Goal: Task Accomplishment & Management: Use online tool/utility

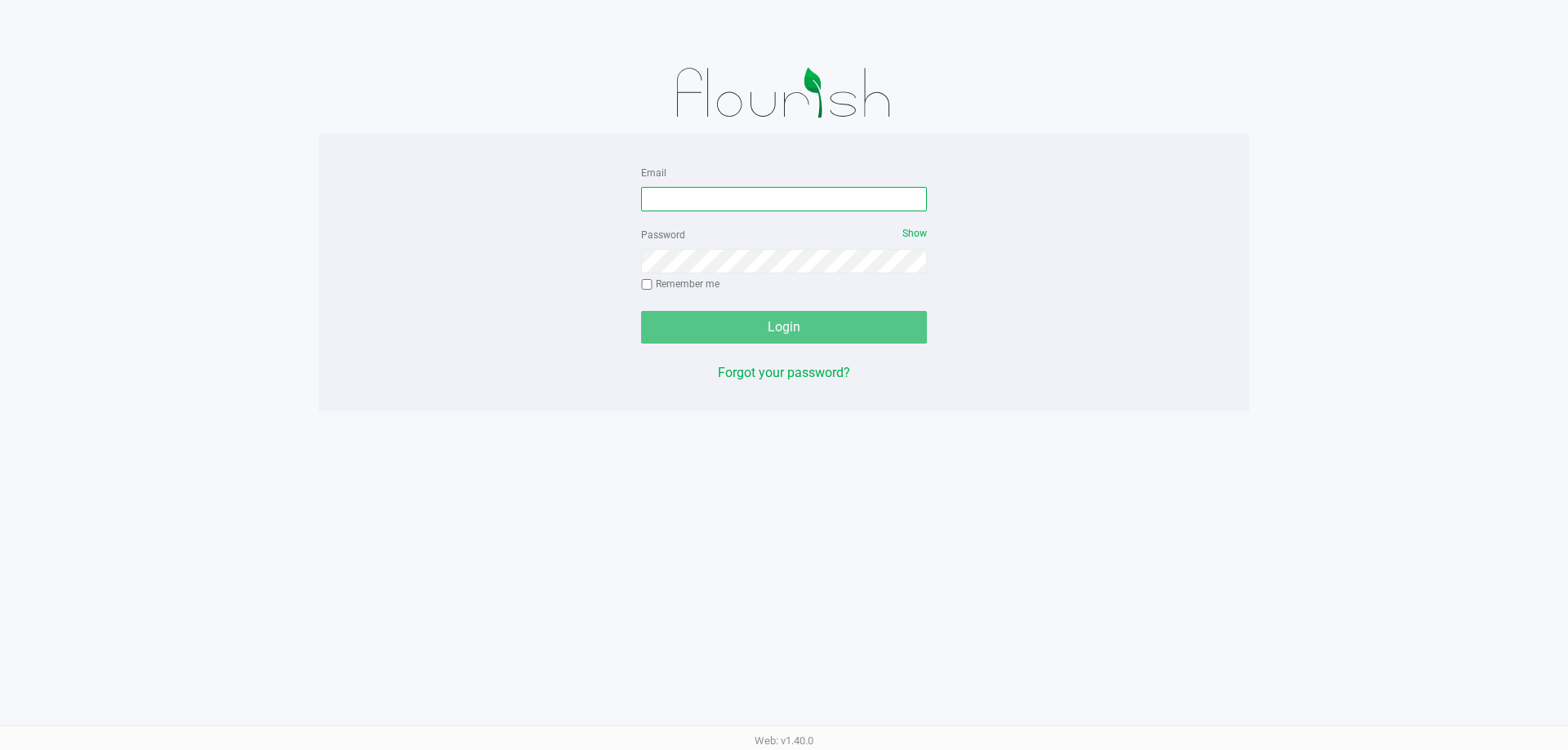
click at [693, 200] on input "Email" at bounding box center [784, 199] width 286 height 25
type input "[EMAIL_ADDRESS][DOMAIN_NAME]"
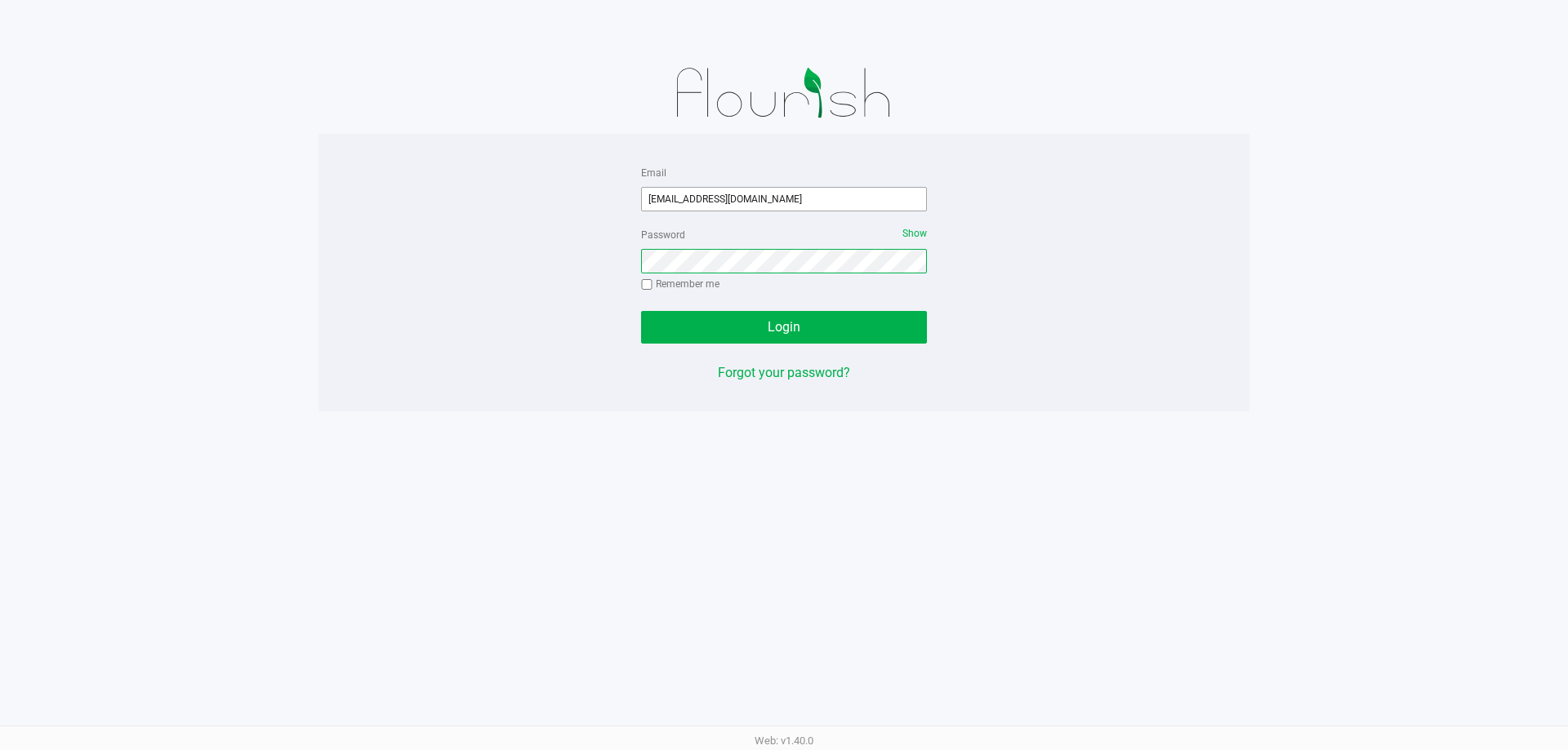
click at [641, 311] on button "Login" at bounding box center [784, 327] width 286 height 32
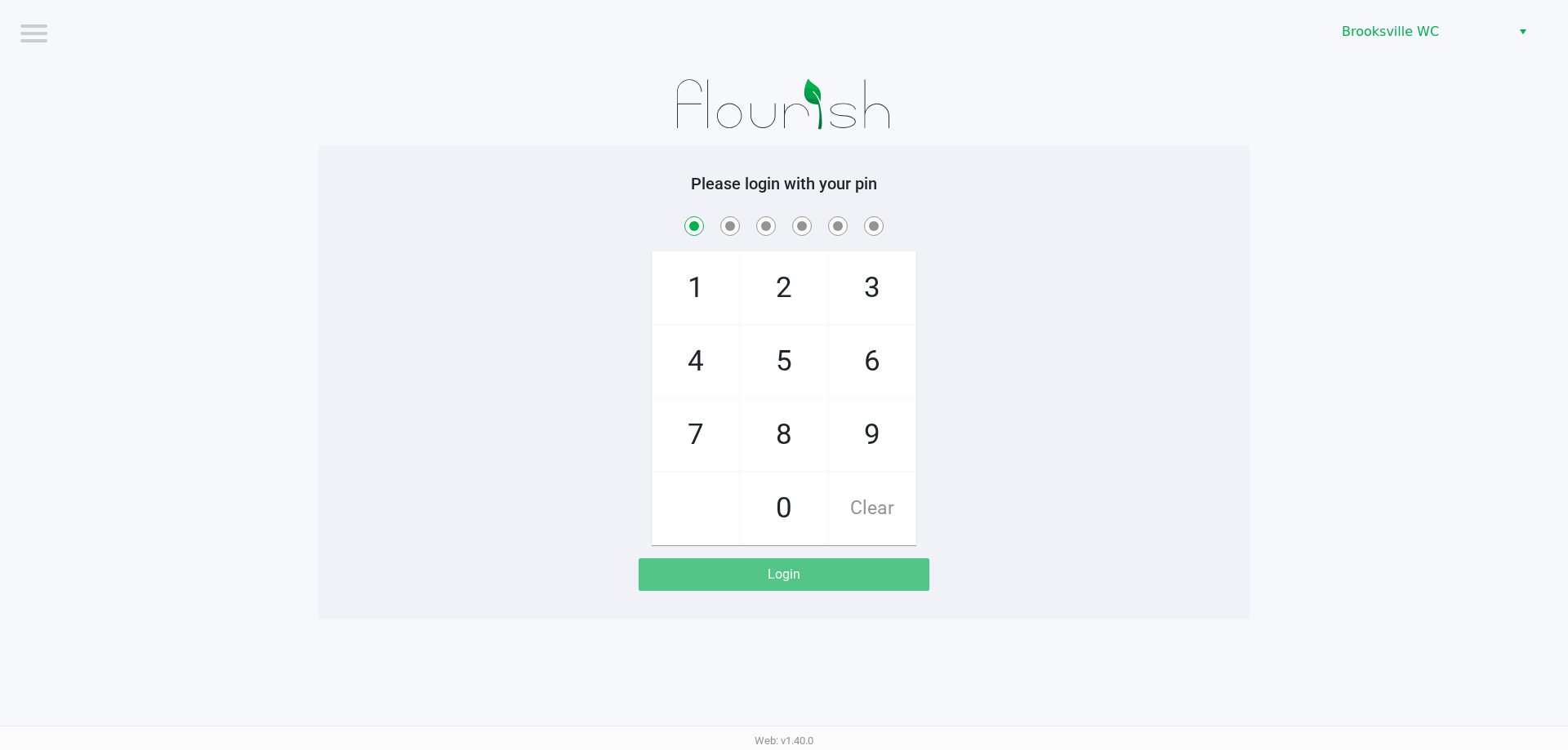
checkbox input "true"
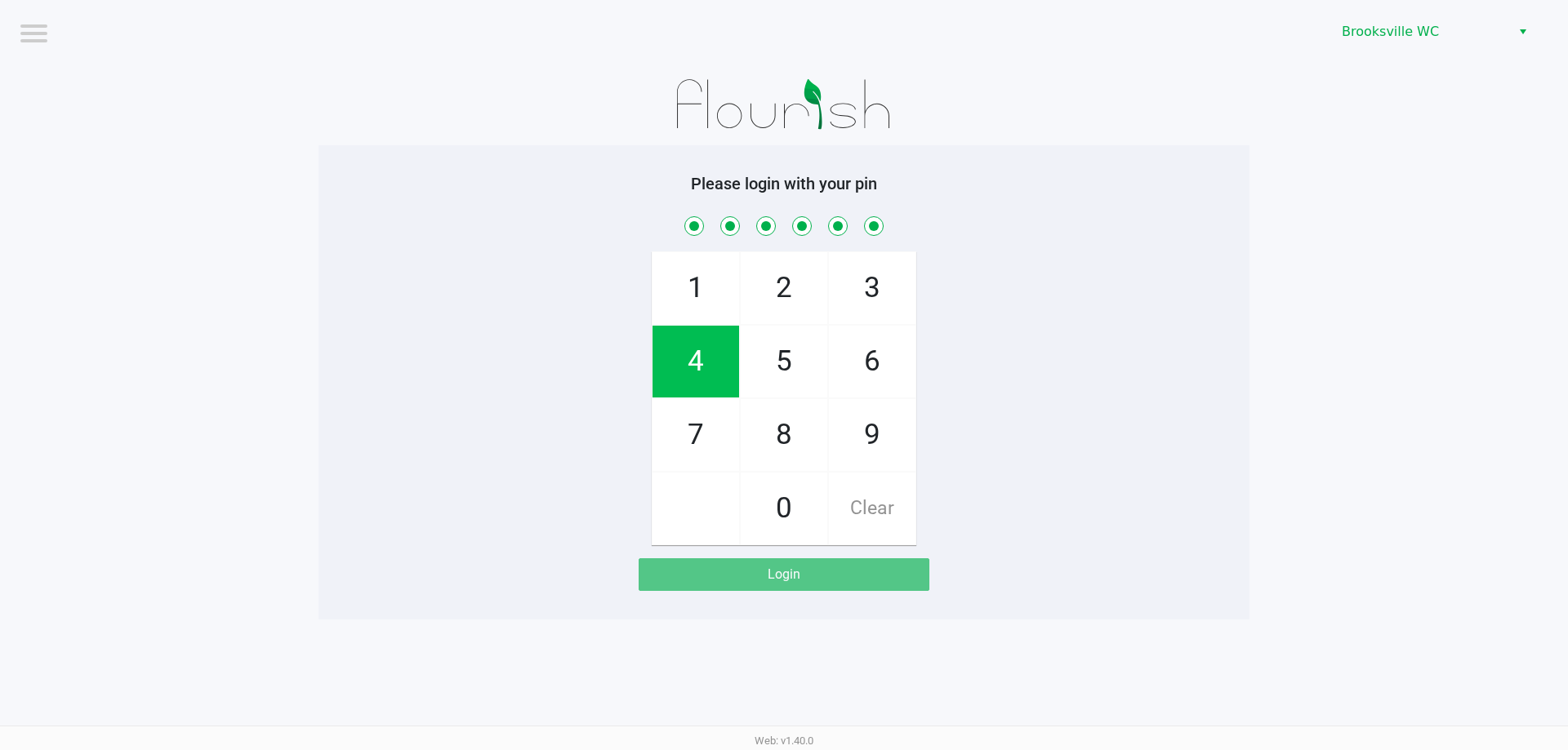
checkbox input "true"
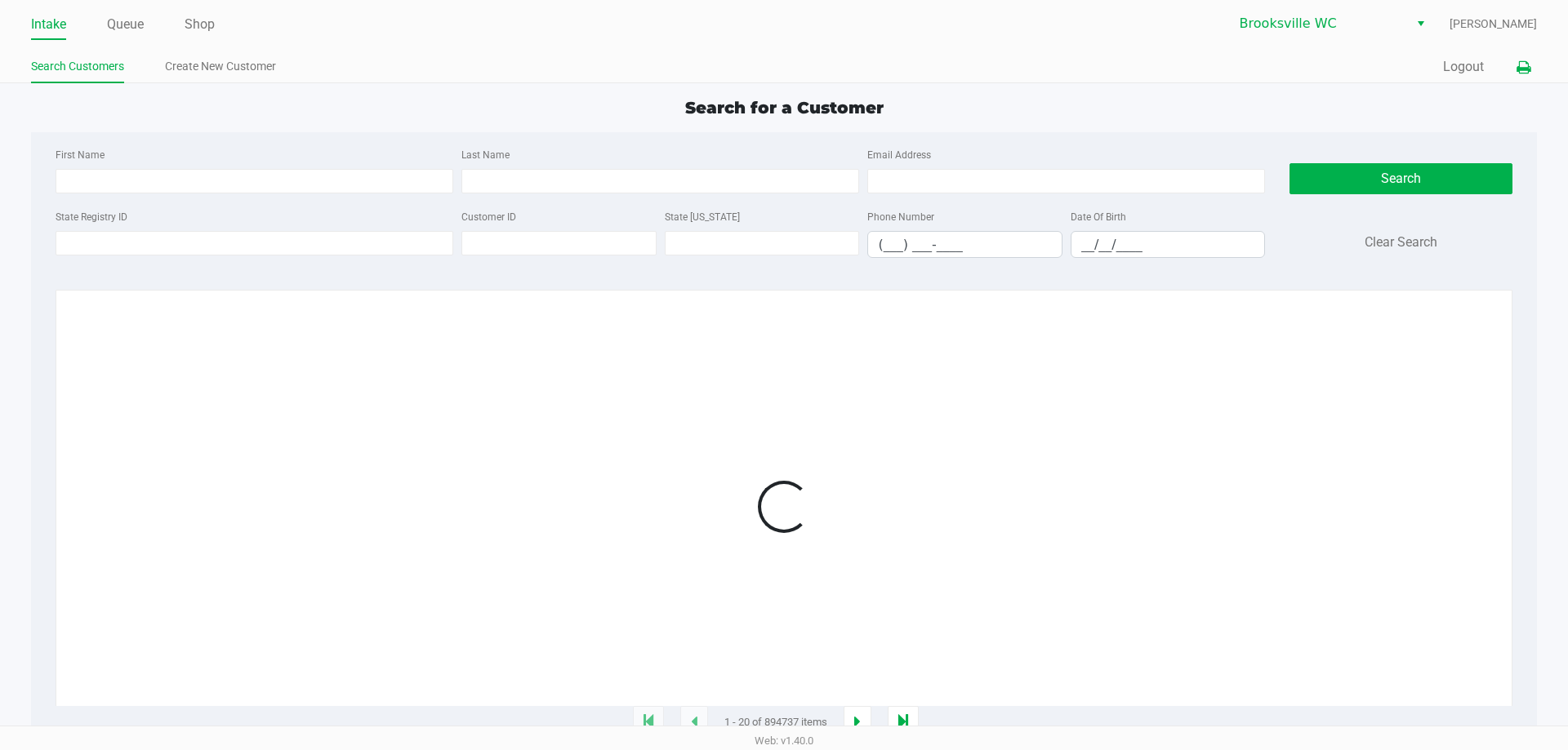
click at [1523, 69] on icon at bounding box center [1523, 67] width 14 height 11
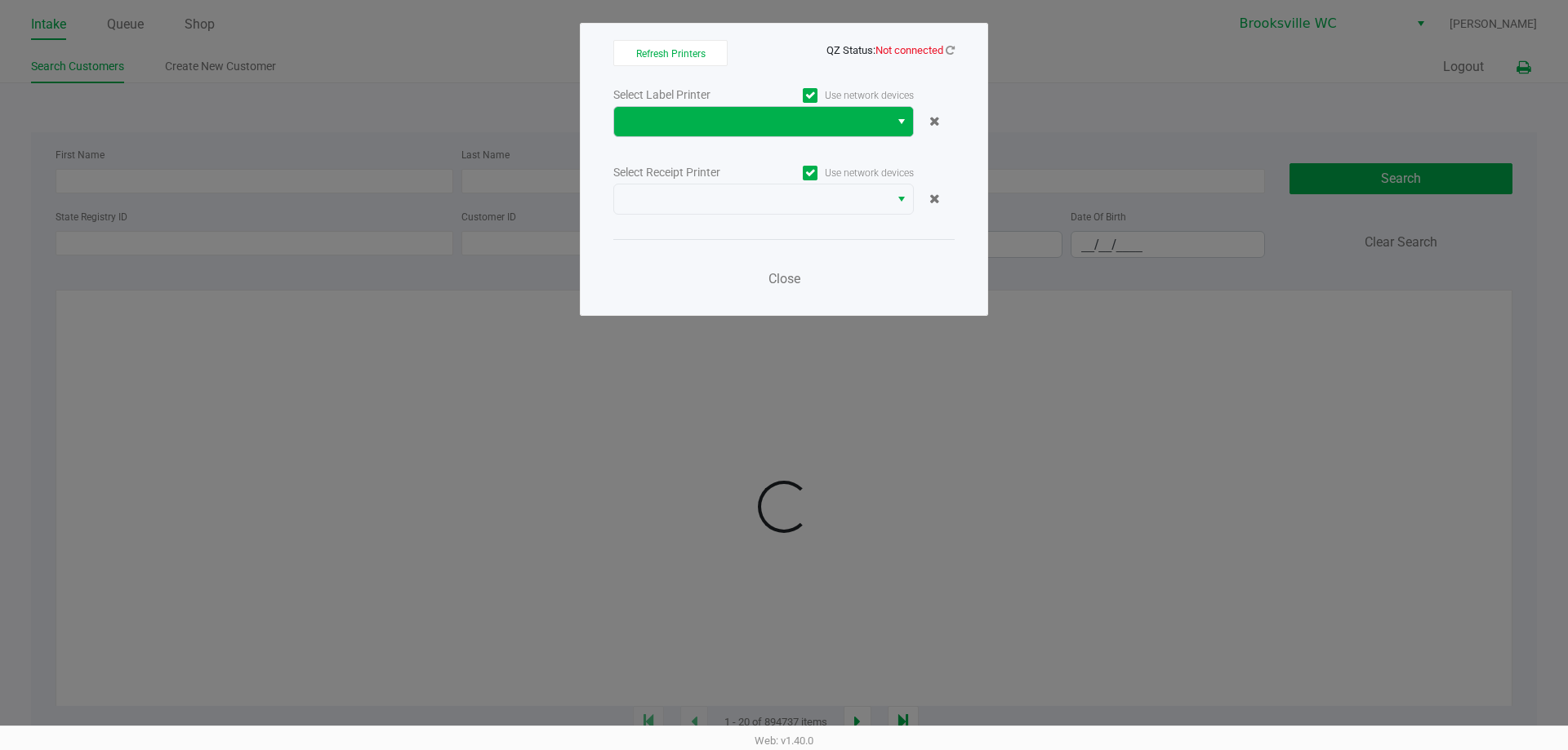
click at [904, 125] on span "Select" at bounding box center [901, 121] width 13 height 19
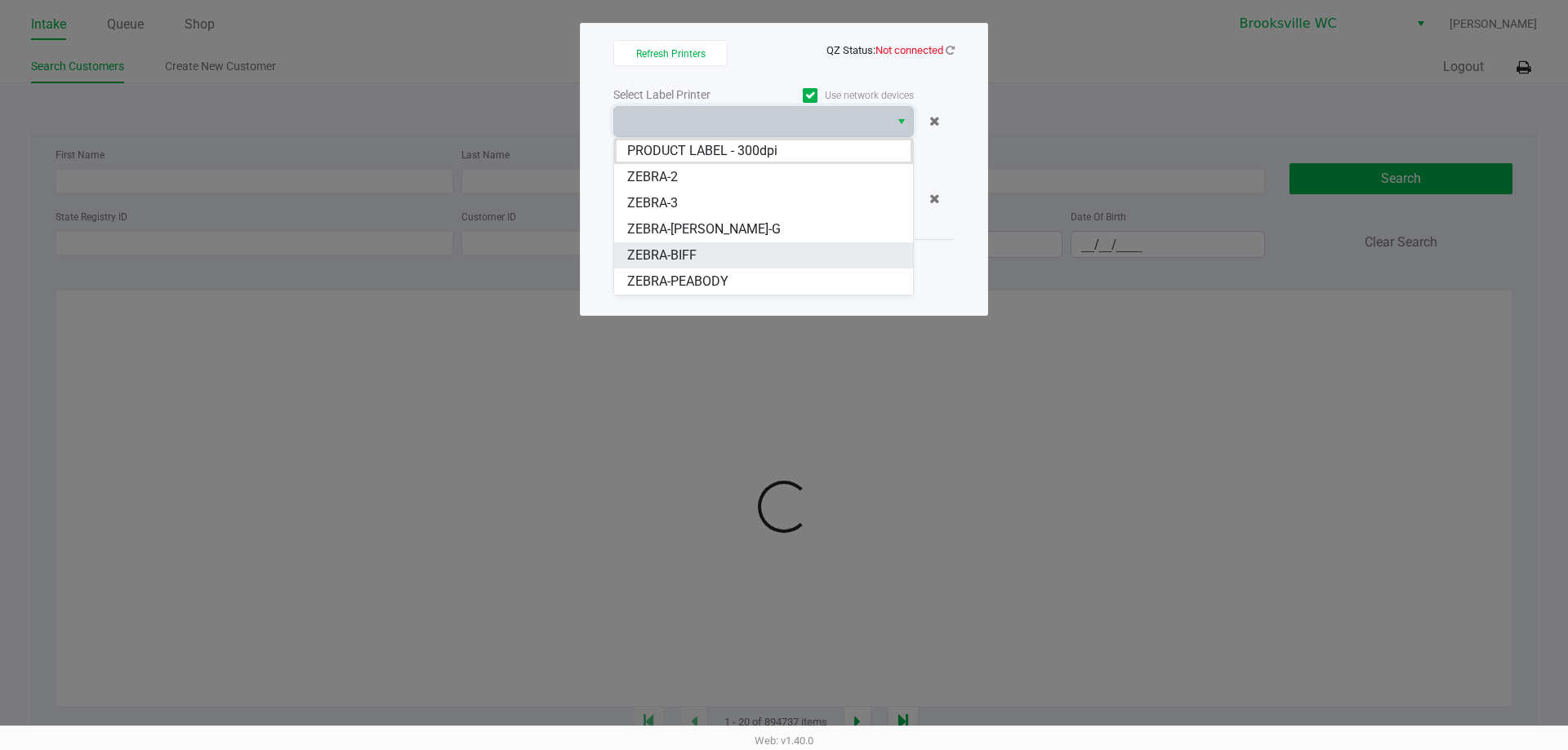
click at [688, 252] on span "ZEBRA-BIFF" at bounding box center [661, 255] width 69 height 19
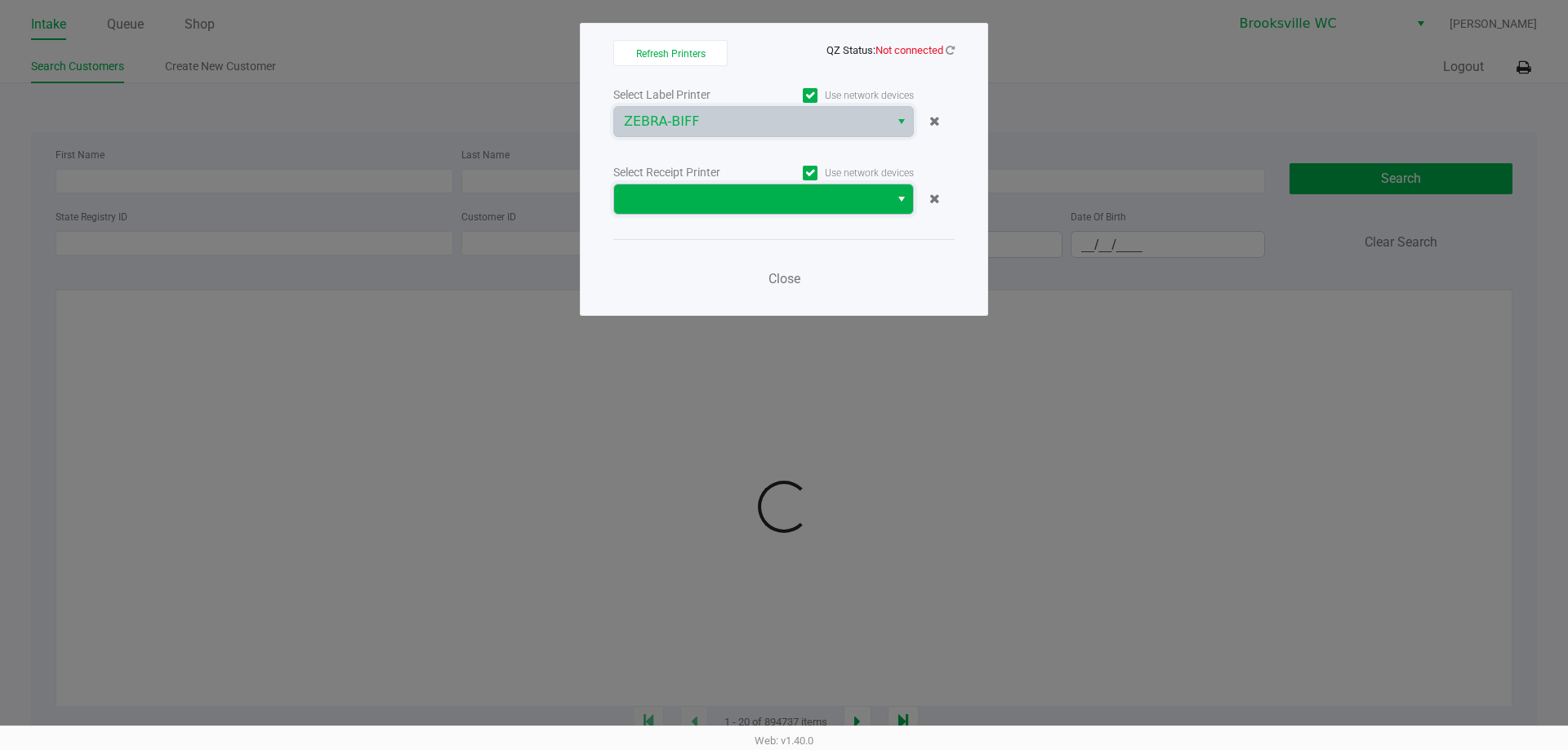
click at [889, 203] on kendo-dropdownlist at bounding box center [764, 199] width 301 height 31
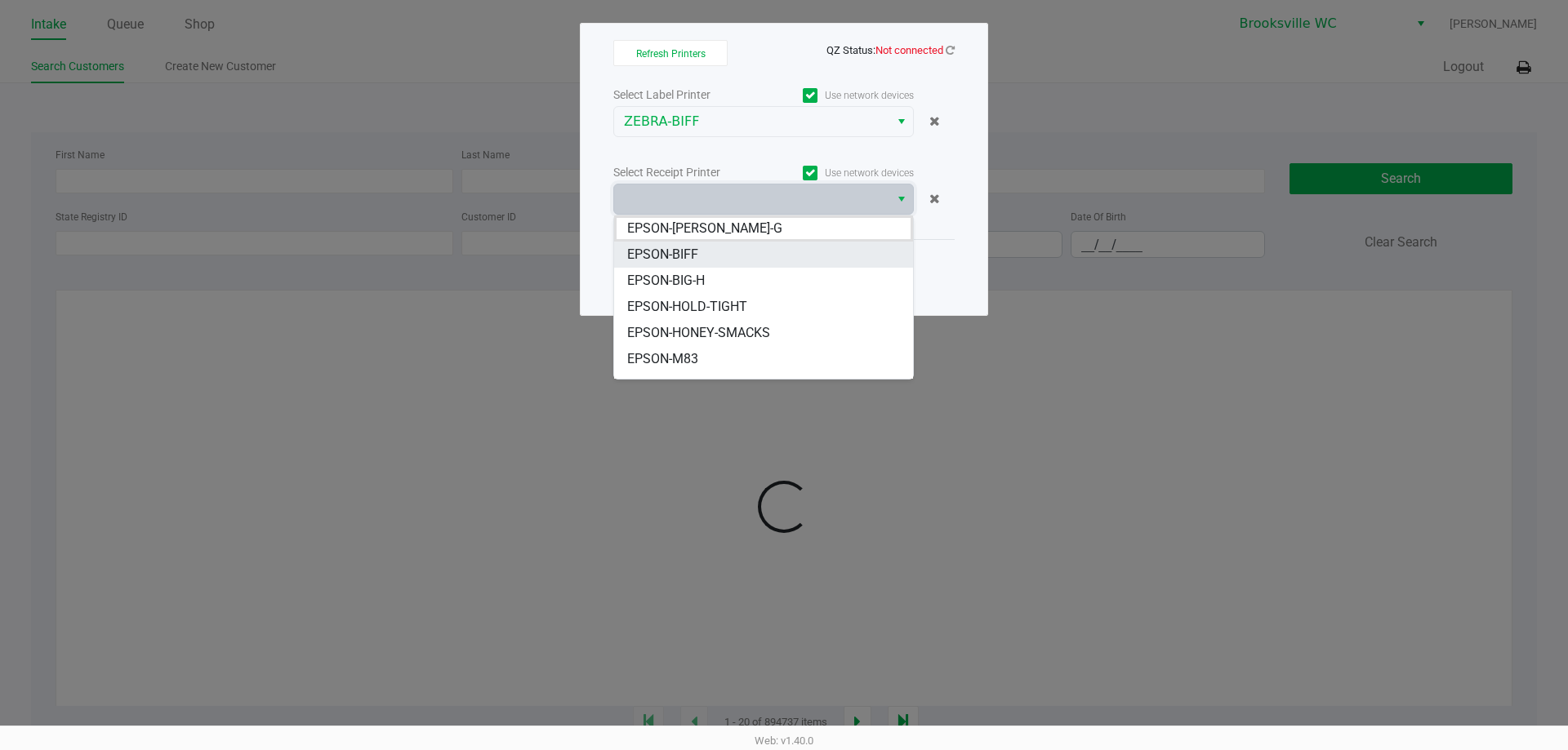
click at [675, 256] on span "EPSON-BIFF" at bounding box center [662, 255] width 71 height 19
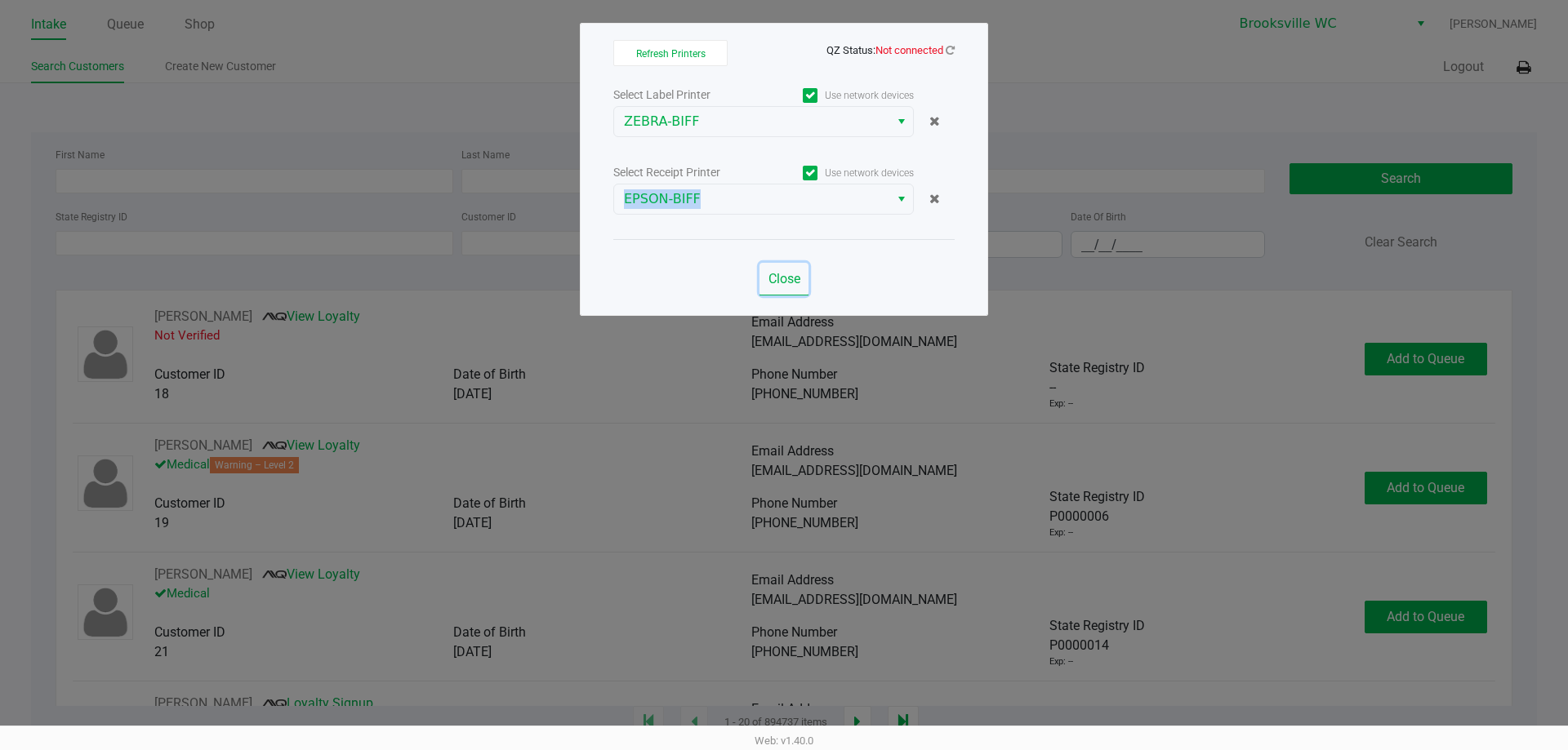
click at [778, 281] on span "Close" at bounding box center [784, 279] width 32 height 16
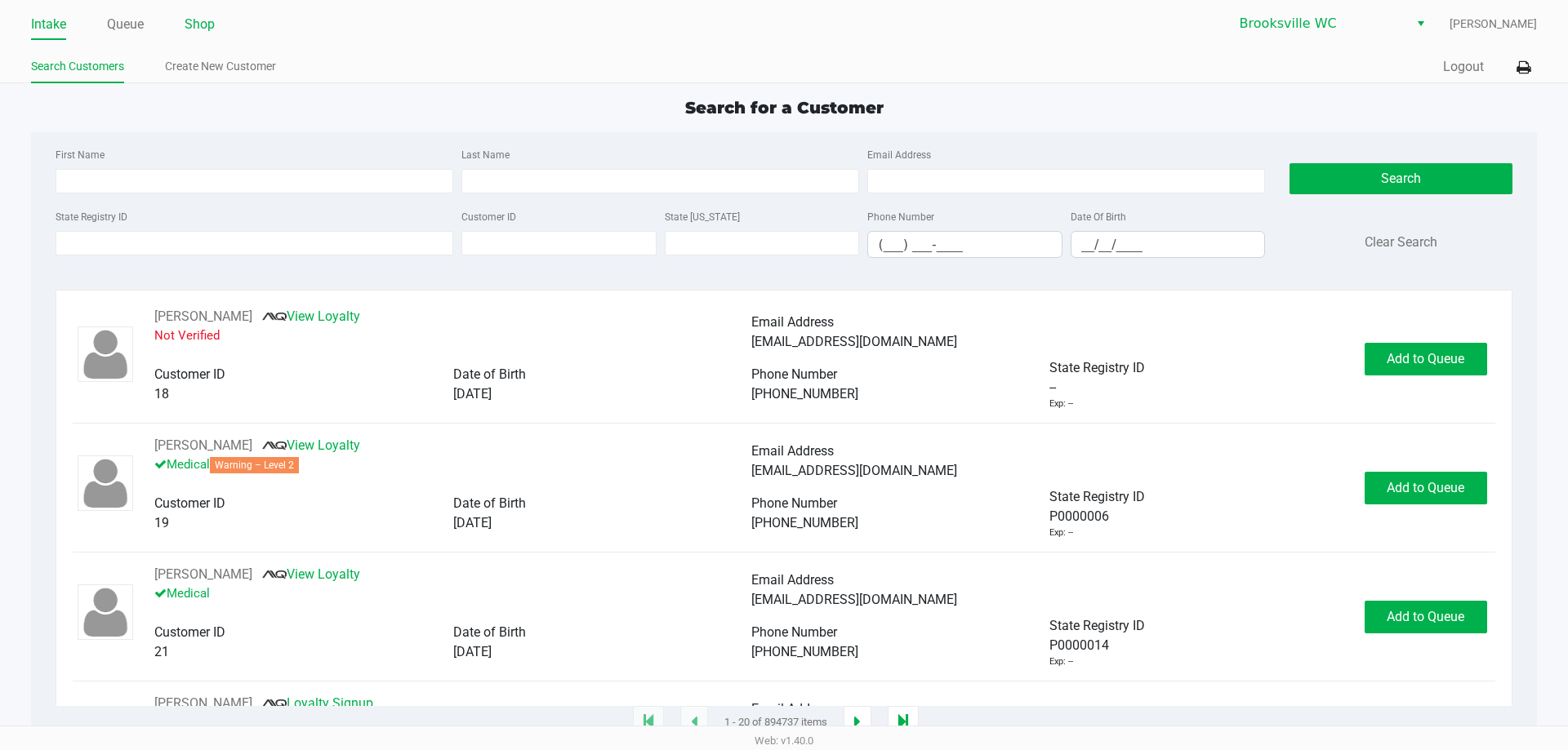
click at [209, 29] on link "Shop" at bounding box center [199, 24] width 30 height 23
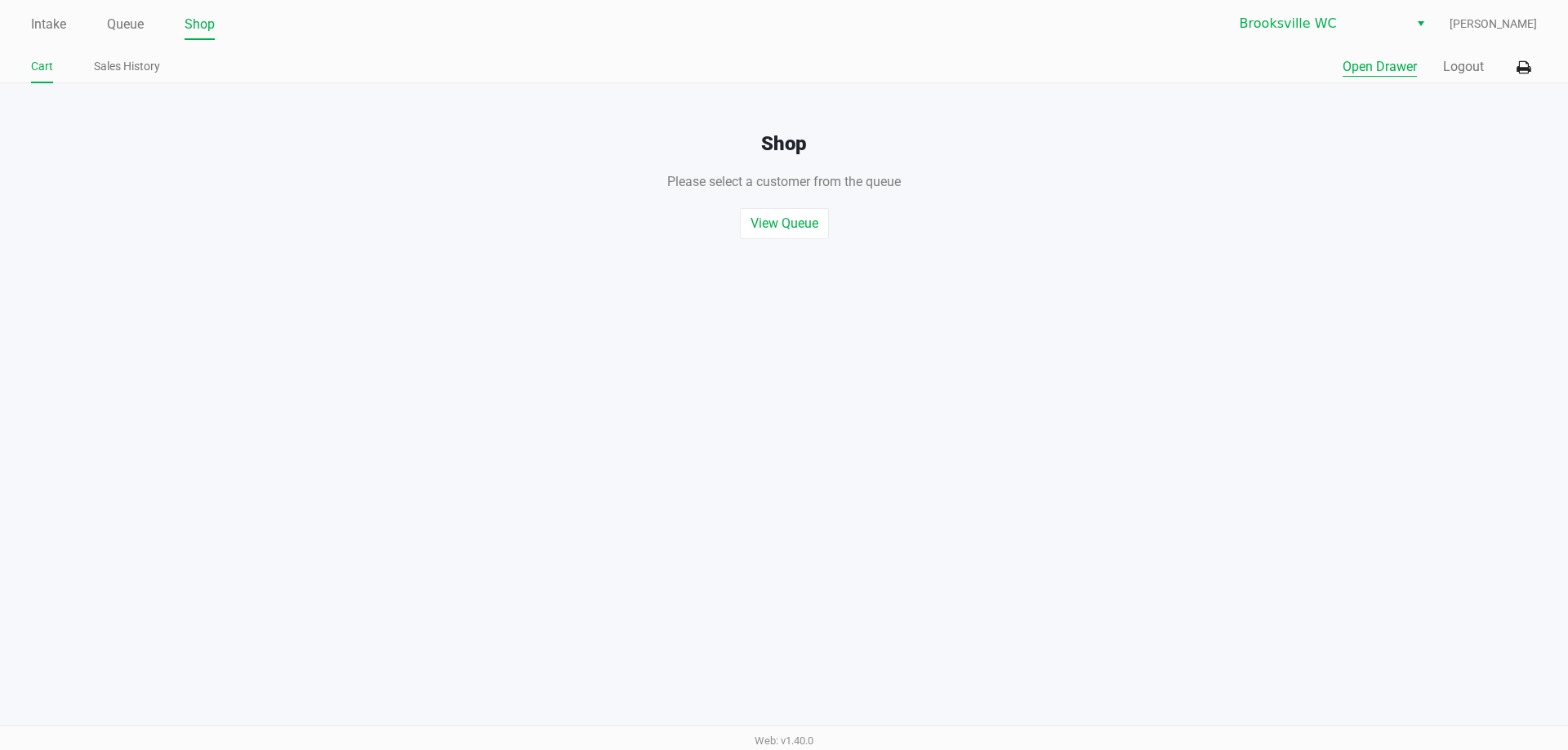
click at [1390, 64] on button "Open Drawer" at bounding box center [1379, 66] width 75 height 19
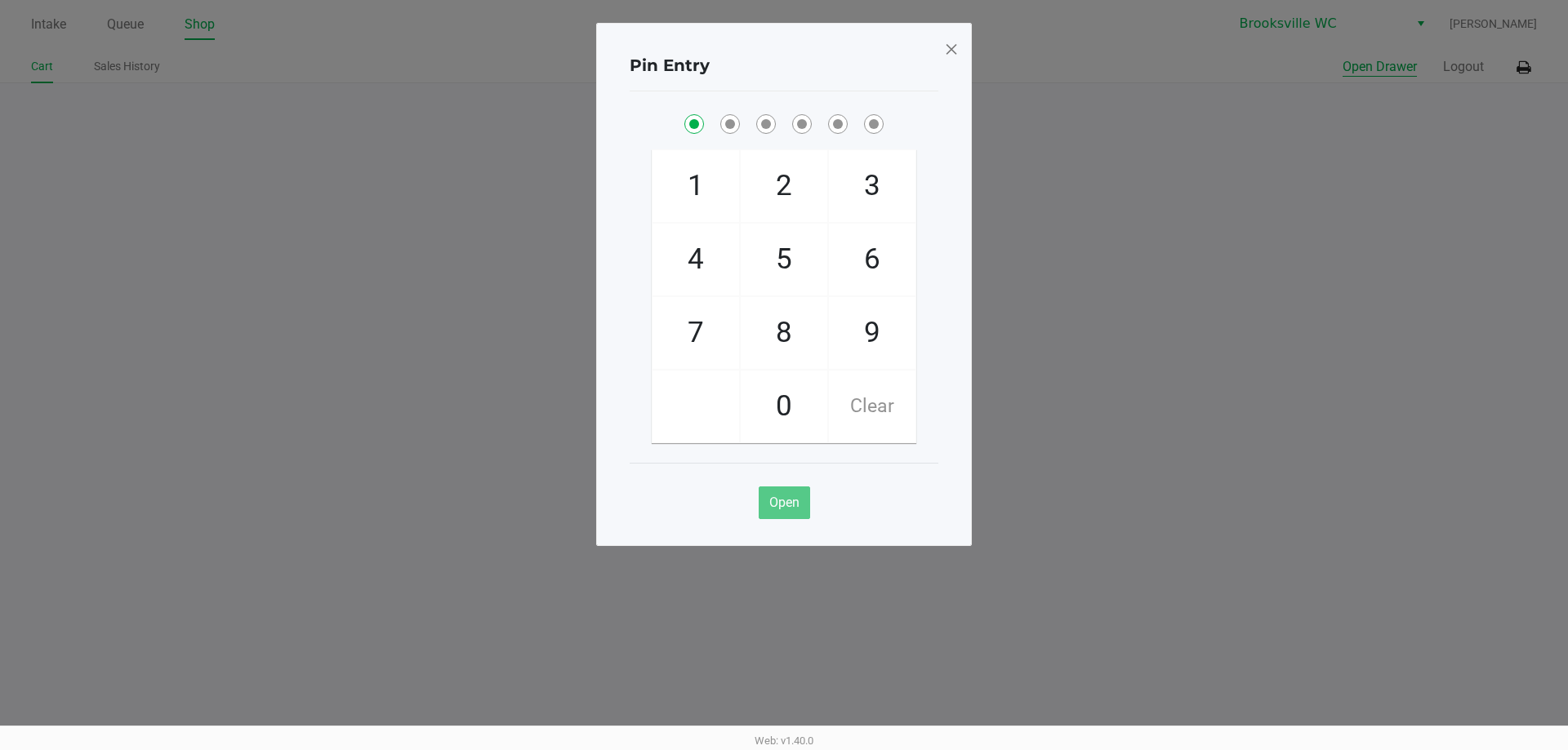
checkbox input "true"
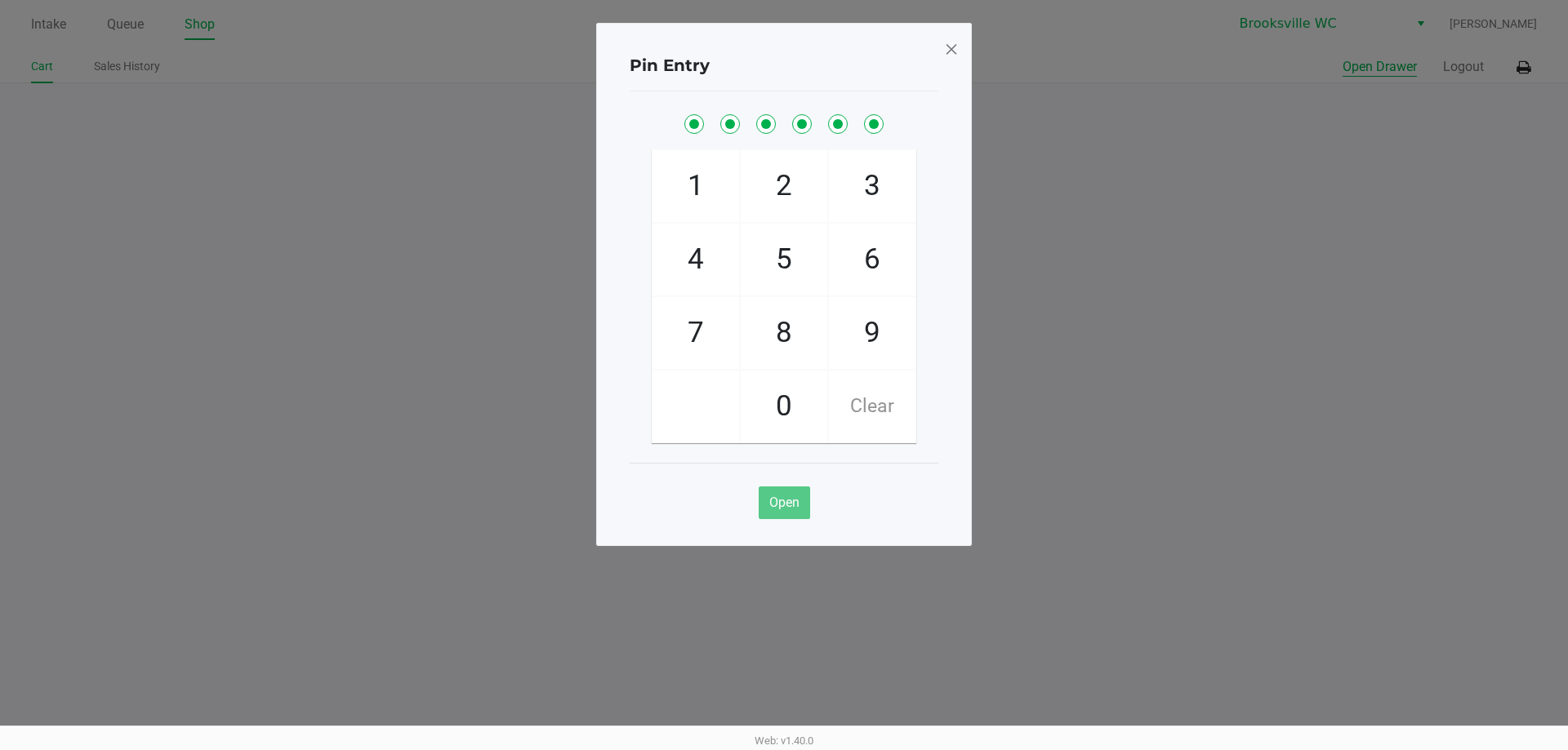
checkbox input "true"
